Goal: Transaction & Acquisition: Download file/media

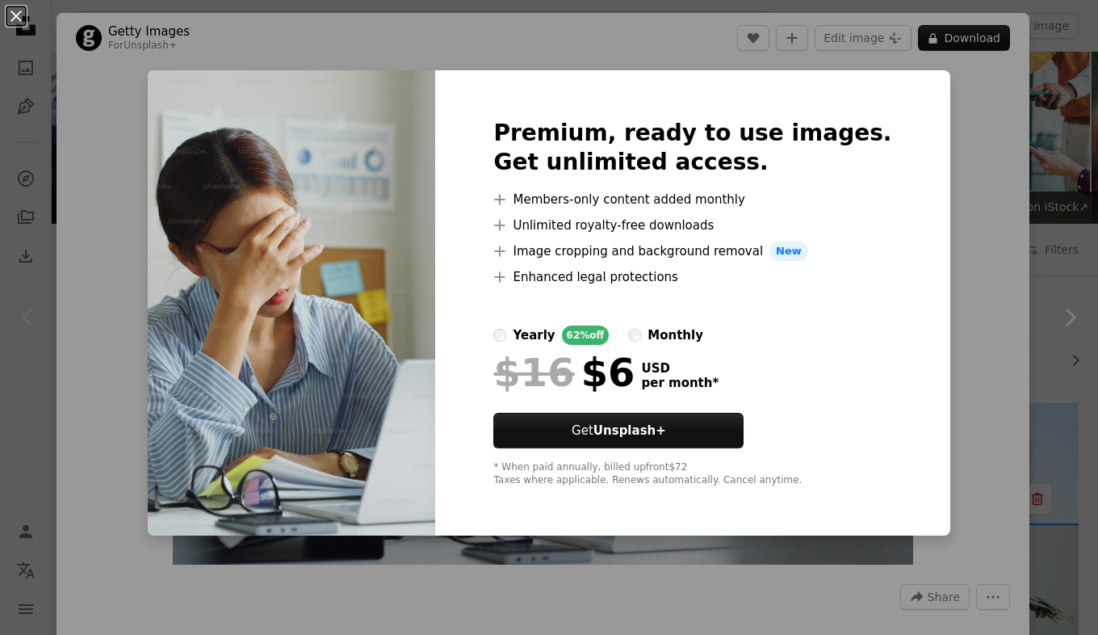
scroll to position [229, 0]
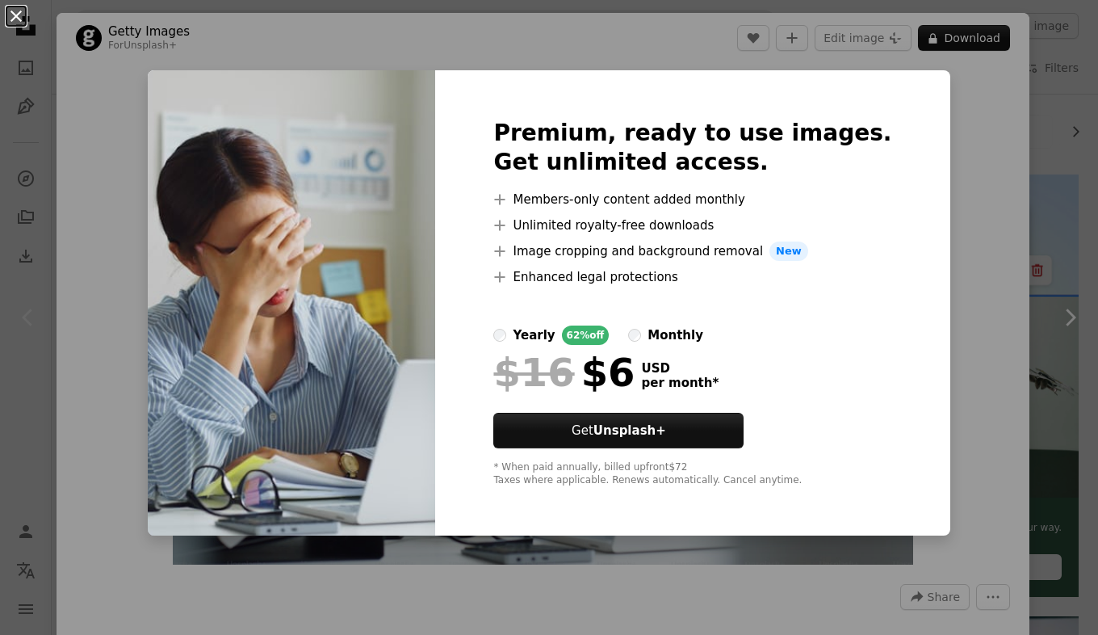
click at [15, 18] on button "An X shape" at bounding box center [15, 15] width 19 height 19
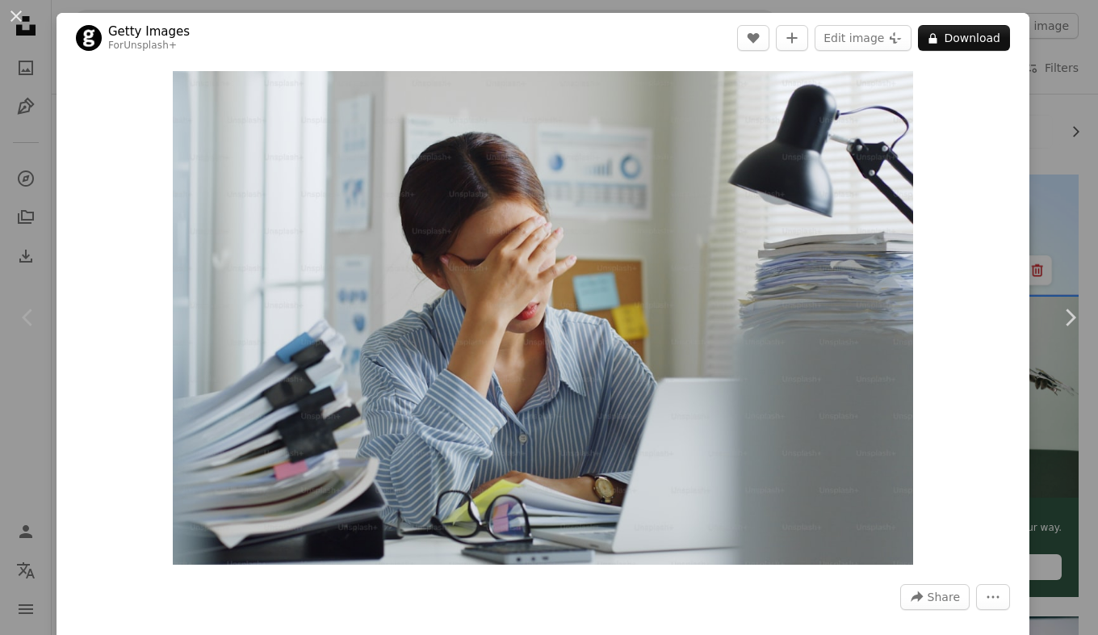
click at [1053, 66] on div "An X shape Chevron left Chevron right Getty Images For Unsplash+ A heart A plus…" at bounding box center [549, 317] width 1098 height 635
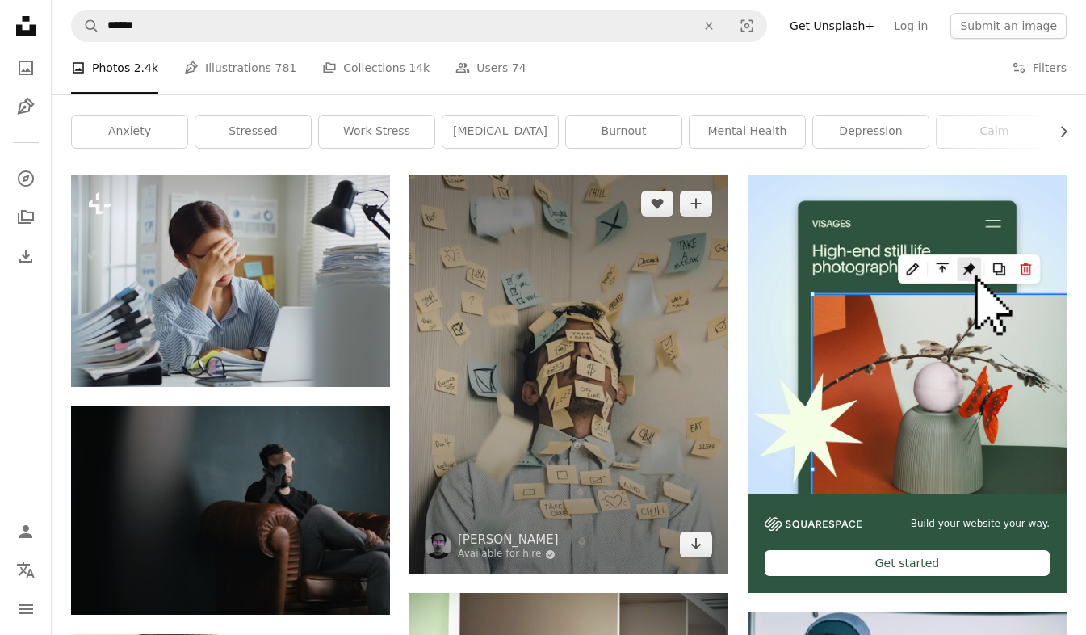
click at [602, 339] on img at bounding box center [569, 373] width 319 height 399
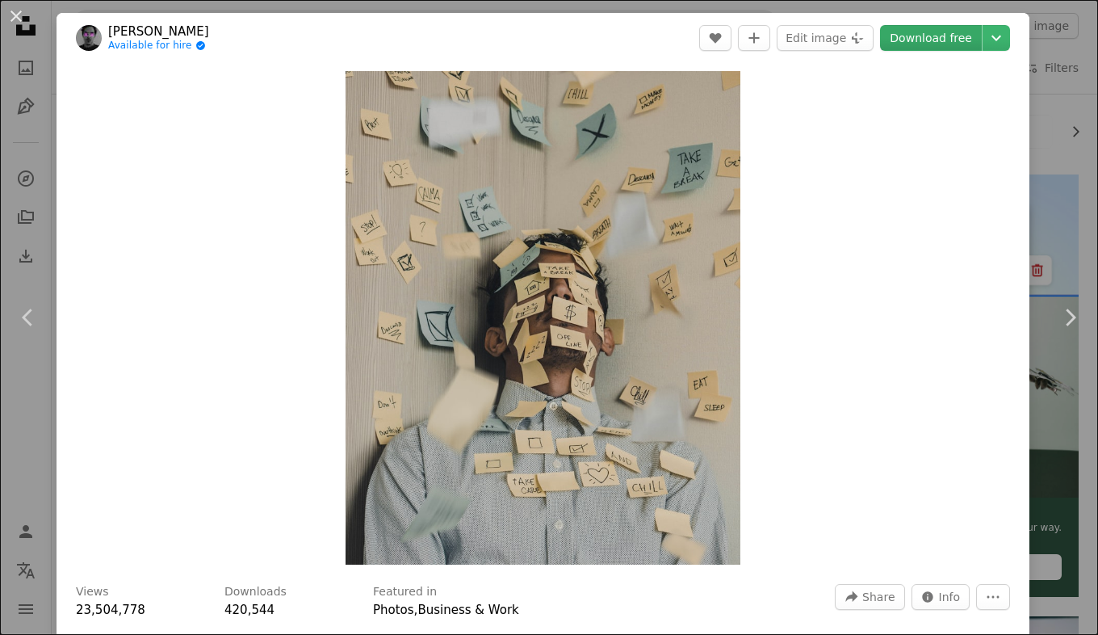
click at [913, 43] on link "Download free" at bounding box center [931, 38] width 102 height 26
